Goal: Information Seeking & Learning: Check status

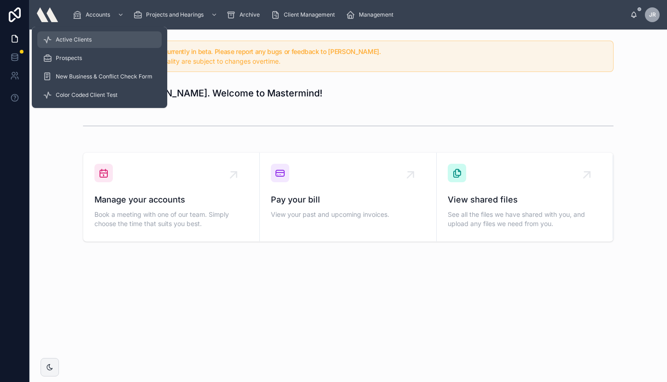
click at [80, 39] on span "Active Clients" at bounding box center [74, 39] width 36 height 7
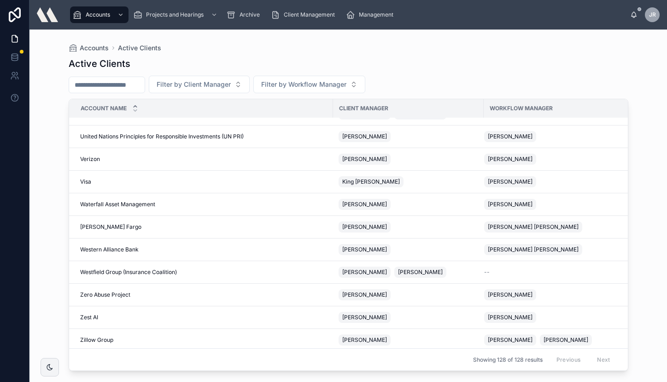
scroll to position [2638, 0]
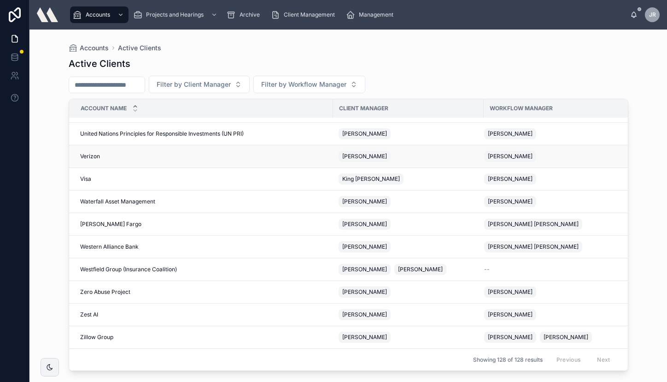
click at [229, 155] on div "Verizon Verizon" at bounding box center [203, 156] width 247 height 7
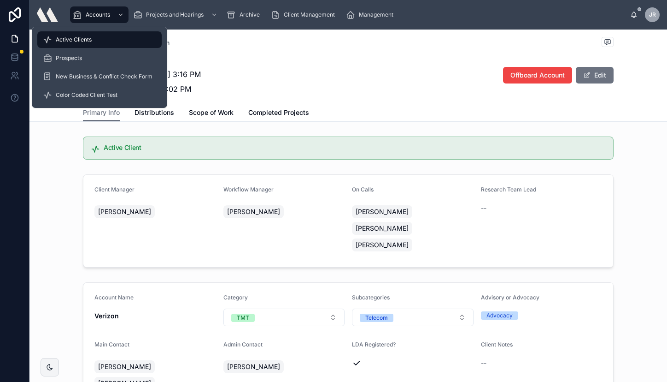
click at [86, 39] on span "Active Clients" at bounding box center [74, 39] width 36 height 7
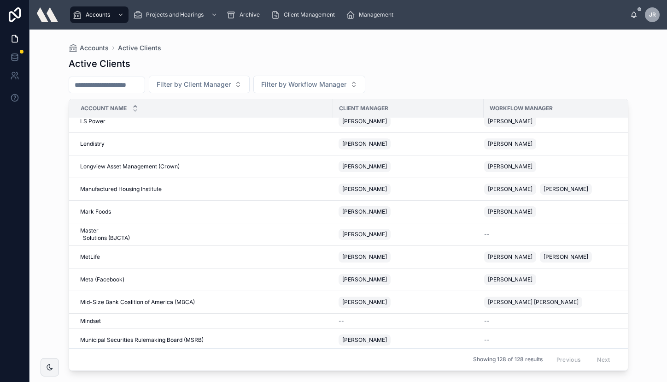
scroll to position [1517, 0]
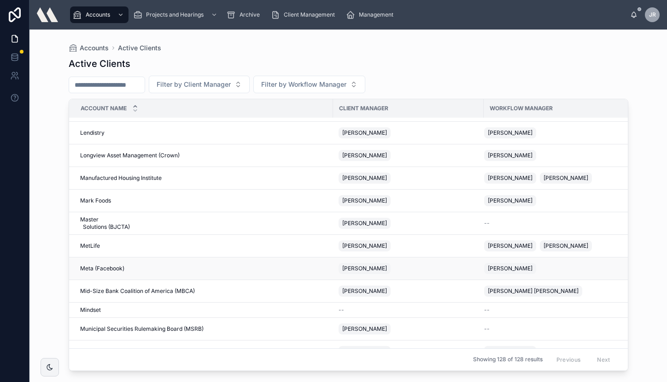
click at [104, 269] on span "Meta (Facebook)" at bounding box center [102, 267] width 44 height 7
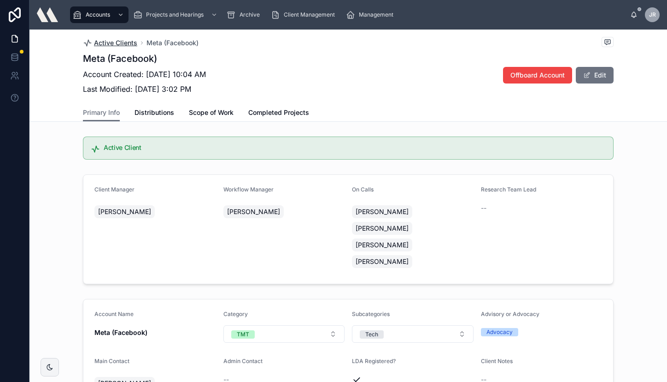
click at [113, 41] on span "Active Clients" at bounding box center [115, 42] width 43 height 9
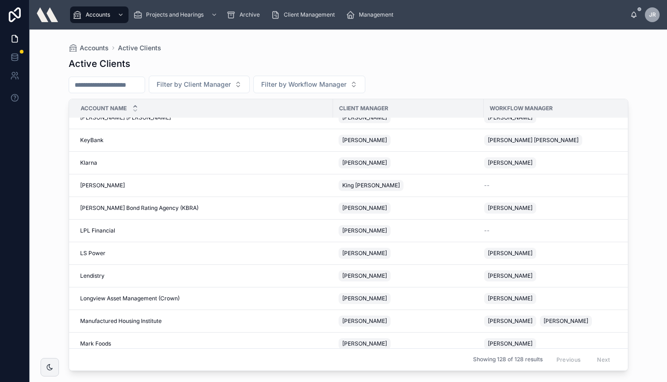
scroll to position [1372, 0]
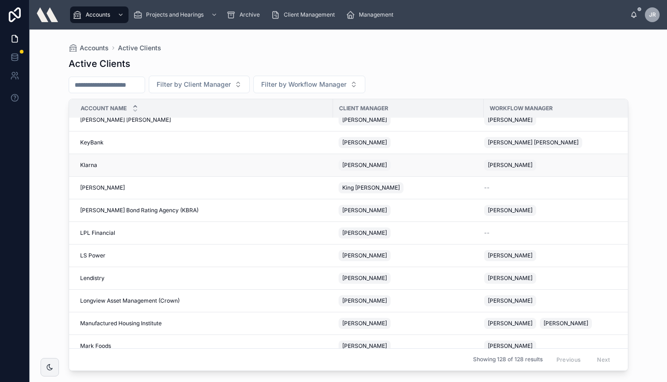
click at [95, 166] on span "Klarna" at bounding box center [88, 164] width 17 height 7
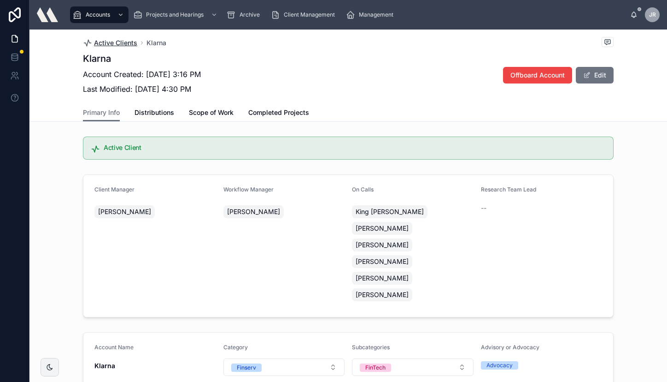
click at [112, 44] on span "Active Clients" at bounding box center [115, 42] width 43 height 9
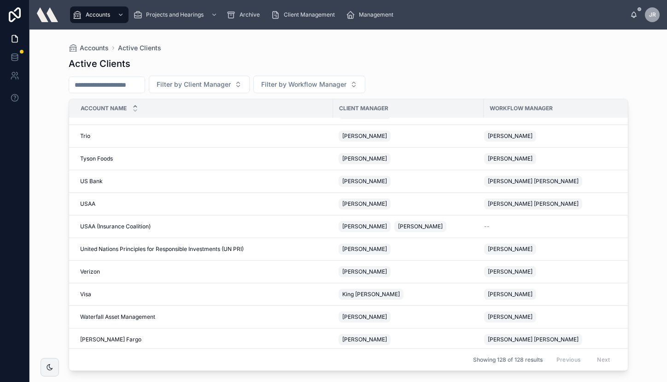
scroll to position [2638, 0]
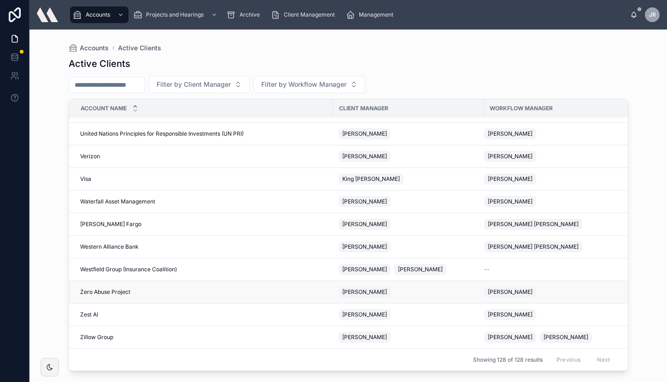
click at [108, 294] on span "Zero Abuse Project" at bounding box center [105, 291] width 50 height 7
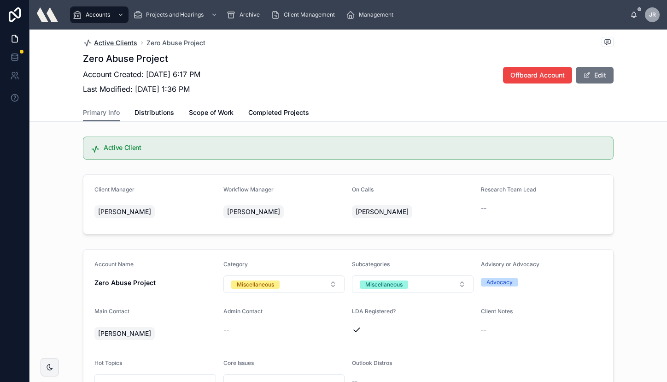
click at [101, 42] on span "Active Clients" at bounding box center [115, 42] width 43 height 9
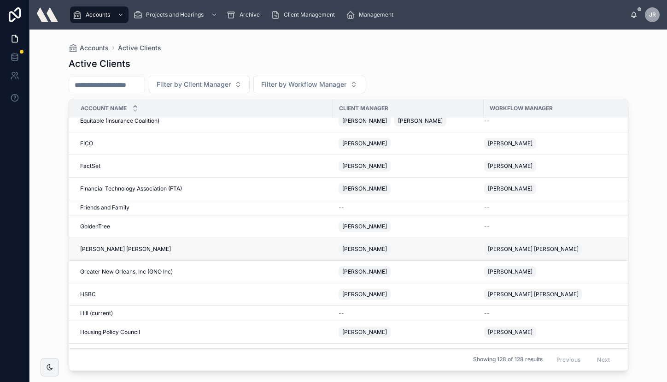
scroll to position [935, 0]
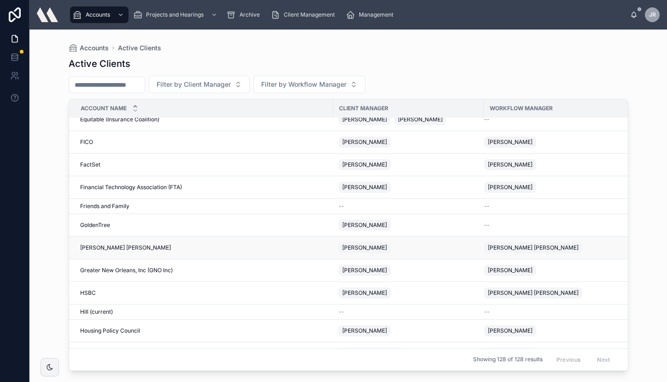
click at [95, 250] on span "[PERSON_NAME] [PERSON_NAME]" at bounding box center [125, 247] width 91 height 7
